Goal: Find specific page/section: Find specific page/section

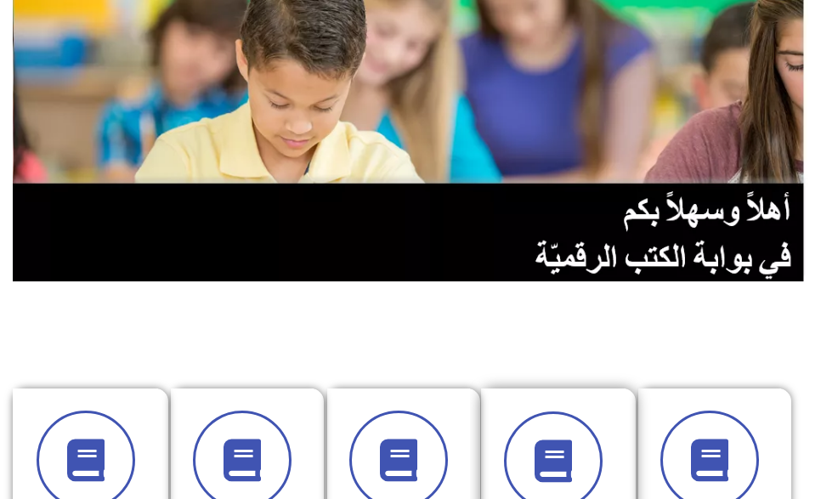
scroll to position [340, 0]
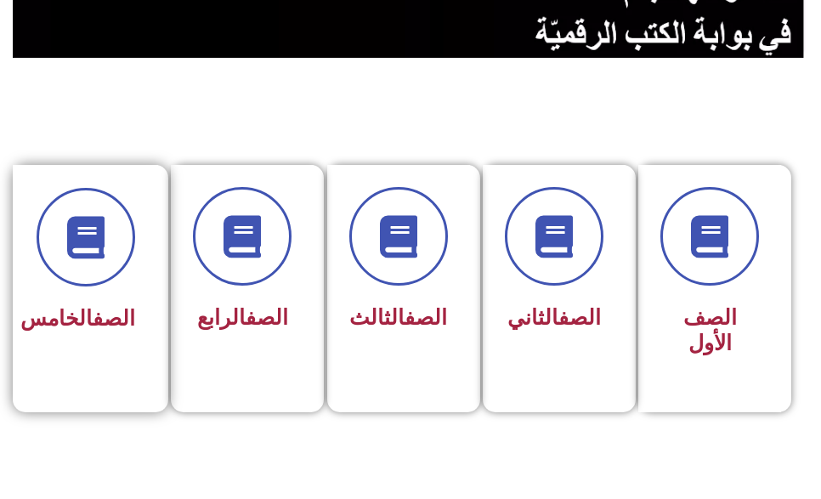
click at [100, 331] on span "الصف الخامس" at bounding box center [77, 318] width 115 height 25
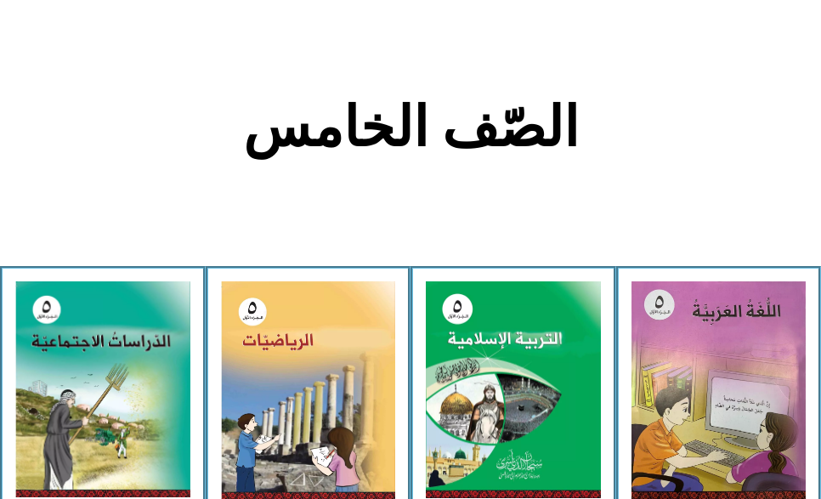
scroll to position [340, 0]
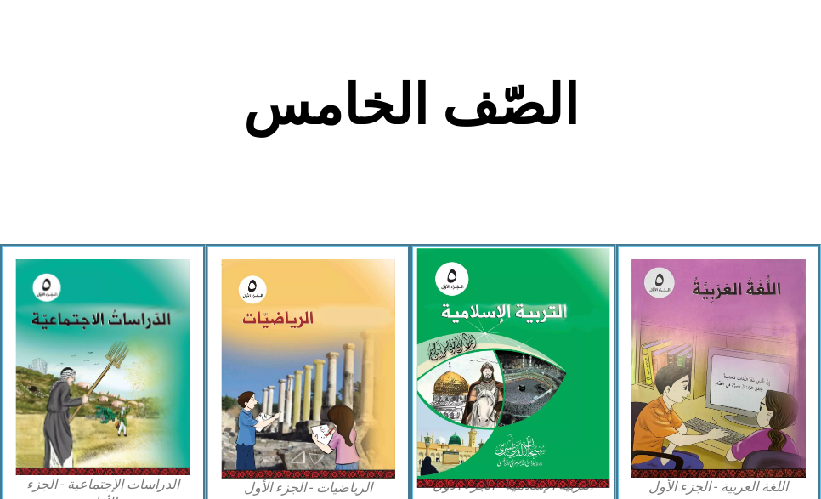
click at [576, 344] on img at bounding box center [514, 367] width 192 height 239
drag, startPoint x: 576, startPoint y: 344, endPoint x: 499, endPoint y: 307, distance: 85.2
click at [575, 344] on img at bounding box center [514, 367] width 192 height 239
